Goal: Task Accomplishment & Management: Use online tool/utility

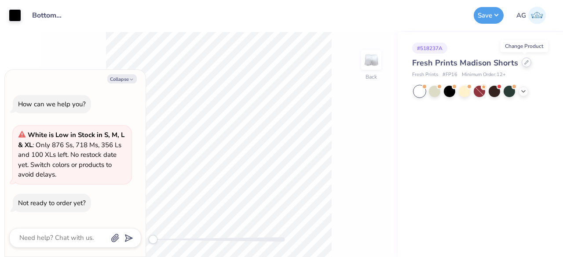
click at [525, 64] on icon at bounding box center [527, 63] width 4 height 4
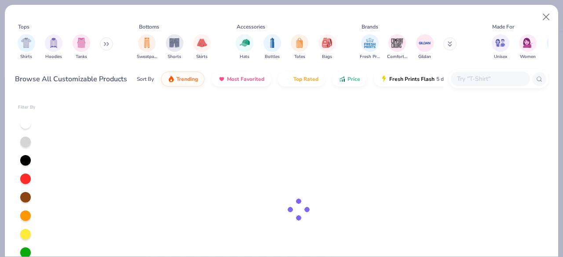
type textarea "x"
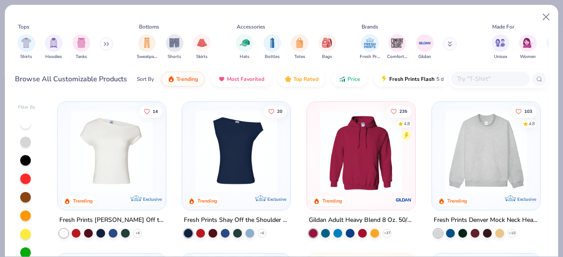
click at [493, 79] on input "text" at bounding box center [490, 79] width 68 height 10
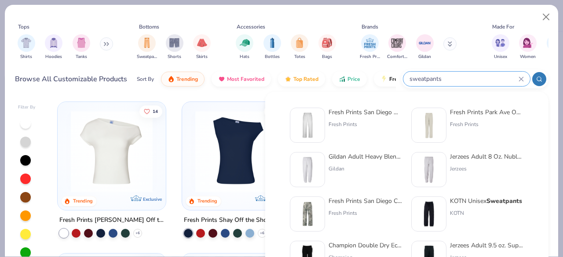
type input "sweatpants"
click at [366, 163] on div "Gildan Adult Heavy Blend Adult 8 Oz. 50/50 Sweatpants Gildan" at bounding box center [366, 169] width 74 height 35
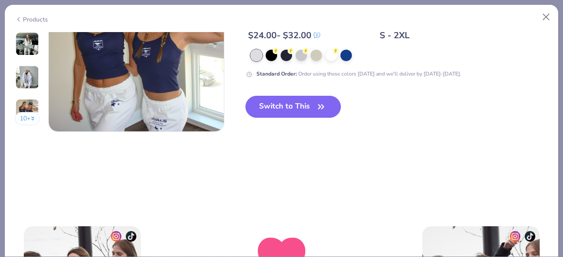
scroll to position [1276, 0]
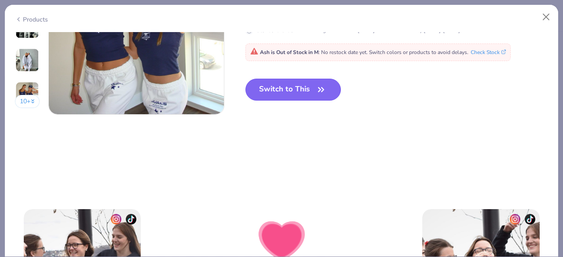
click at [328, 94] on button "Switch to This" at bounding box center [292, 90] width 95 height 22
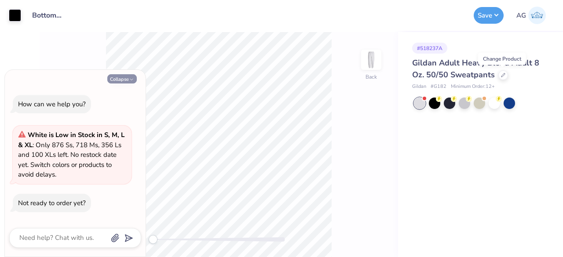
click at [117, 82] on button "Collapse" at bounding box center [121, 78] width 29 height 9
type textarea "x"
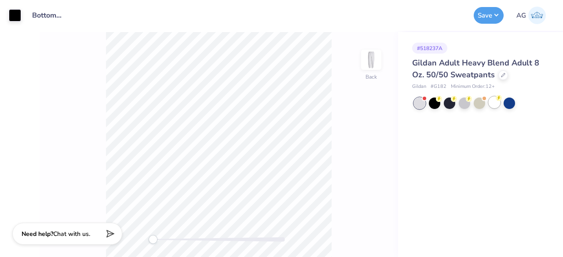
click at [498, 104] on div at bounding box center [494, 102] width 11 height 11
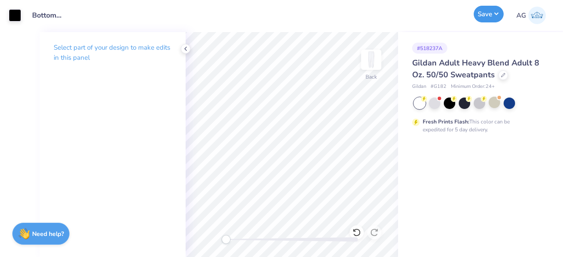
click at [492, 10] on button "Save" at bounding box center [489, 14] width 30 height 17
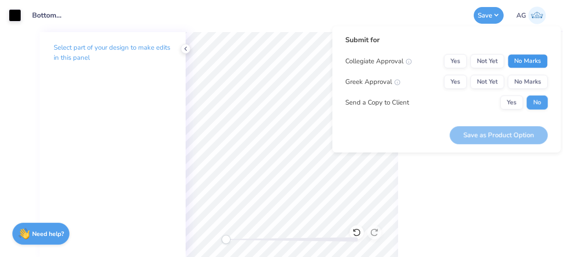
click at [517, 61] on button "No Marks" at bounding box center [528, 61] width 40 height 14
click at [521, 80] on button "No Marks" at bounding box center [528, 82] width 40 height 14
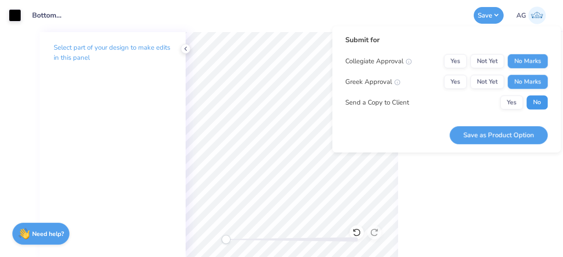
click at [534, 102] on button "No" at bounding box center [536, 102] width 21 height 14
click at [509, 133] on button "Save as Product Option" at bounding box center [499, 135] width 98 height 18
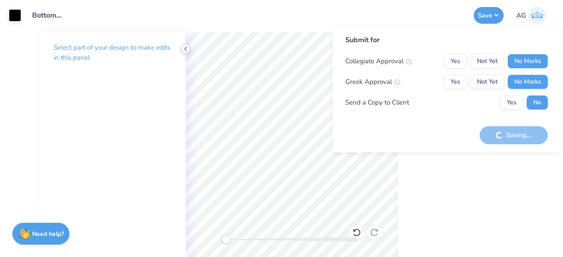
click at [186, 48] on icon at bounding box center [185, 48] width 7 height 7
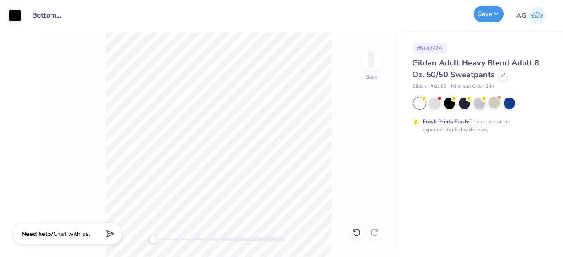
click at [493, 13] on button "Save" at bounding box center [489, 14] width 30 height 17
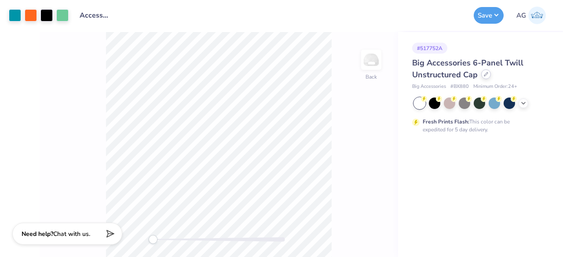
click at [484, 78] on div at bounding box center [486, 74] width 10 height 10
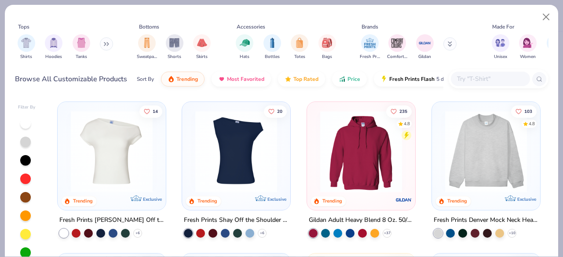
click at [484, 78] on input "text" at bounding box center [490, 79] width 68 height 10
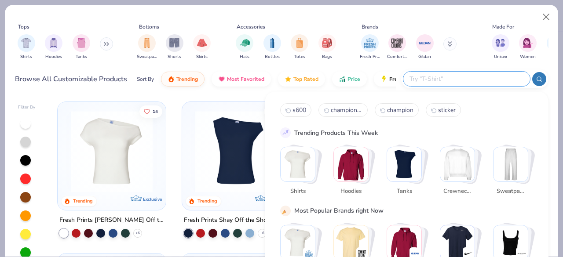
paste input "Yupoong 1501"
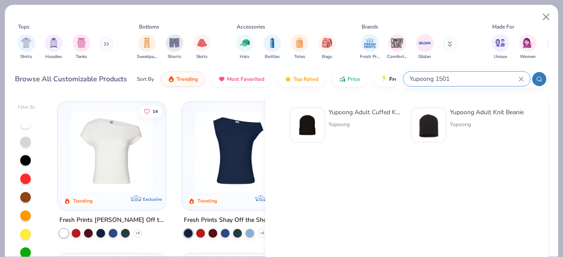
type input "Yupoong 1501"
click at [369, 108] on div "Yupoong Adult Cuffed Knit Beanie" at bounding box center [366, 112] width 74 height 9
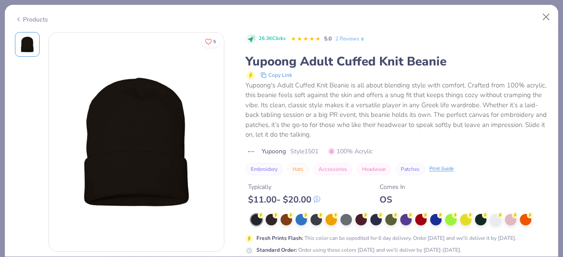
scroll to position [132, 0]
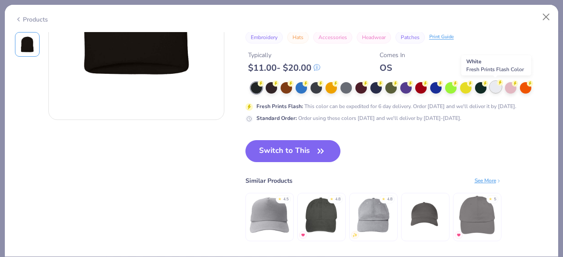
click at [493, 86] on div at bounding box center [495, 86] width 11 height 11
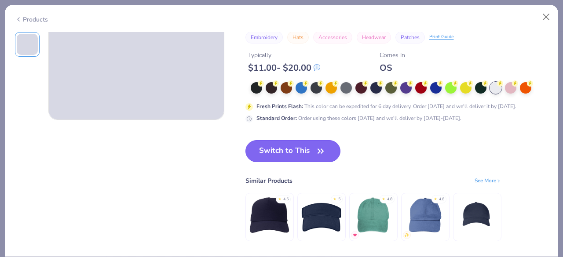
click at [294, 158] on button "Switch to This" at bounding box center [292, 151] width 95 height 22
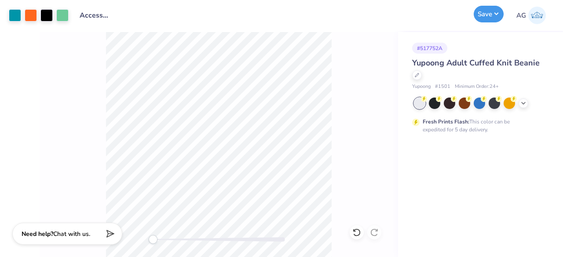
click at [489, 21] on button "Save" at bounding box center [489, 14] width 30 height 17
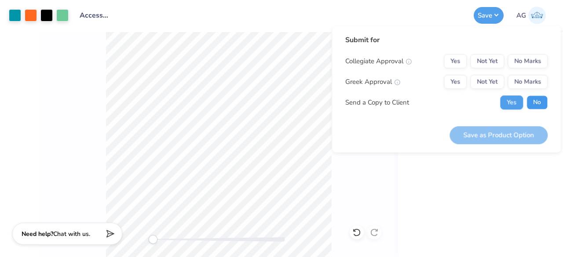
click at [536, 99] on button "No" at bounding box center [536, 102] width 21 height 14
click at [526, 58] on button "No Marks" at bounding box center [528, 61] width 40 height 14
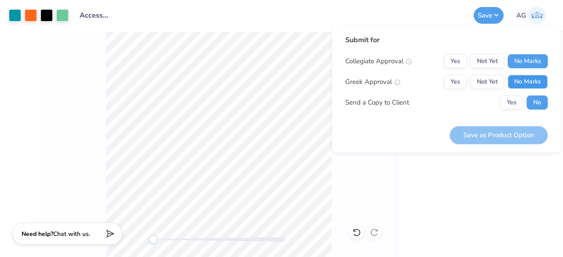
click at [529, 80] on button "No Marks" at bounding box center [528, 82] width 40 height 14
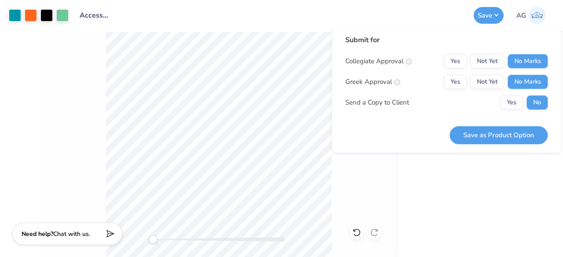
click at [519, 124] on div "Save as Product Option" at bounding box center [499, 130] width 98 height 28
click at [518, 132] on button "Save as Product Option" at bounding box center [499, 135] width 98 height 18
